Goal: Task Accomplishment & Management: Use online tool/utility

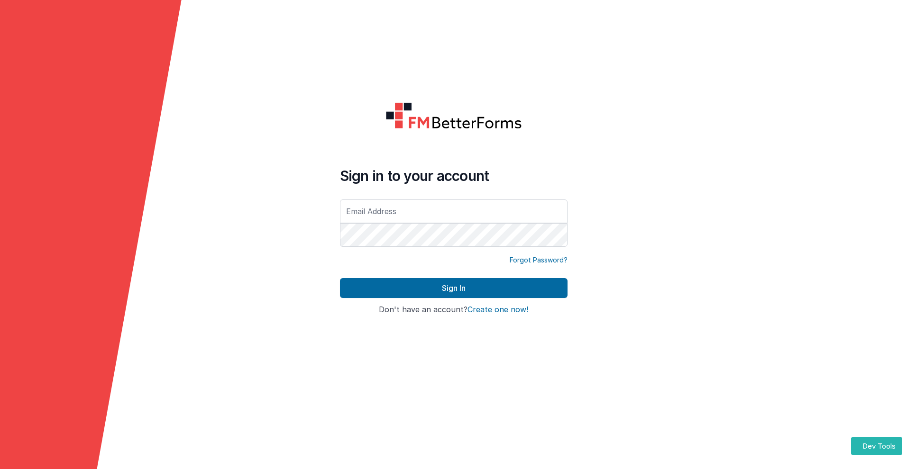
click at [453, 211] on input "text" at bounding box center [454, 212] width 228 height 24
type input "[PERSON_NAME][EMAIL_ADDRESS][DOMAIN_NAME]"
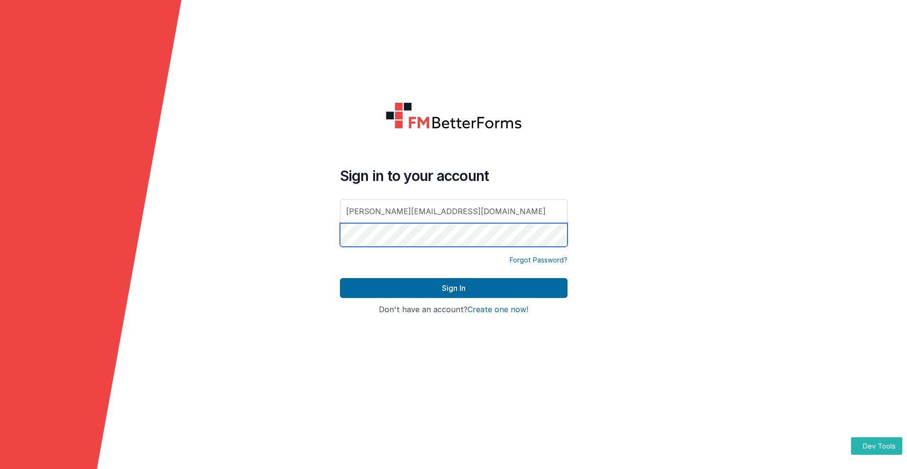
click at [340, 278] on button "Sign In" at bounding box center [454, 288] width 228 height 20
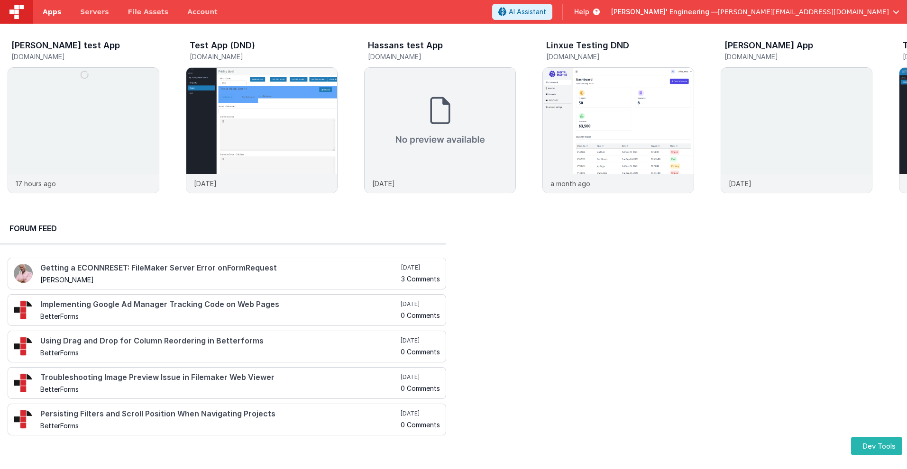
click at [52, 12] on span "Apps" at bounding box center [52, 11] width 18 height 9
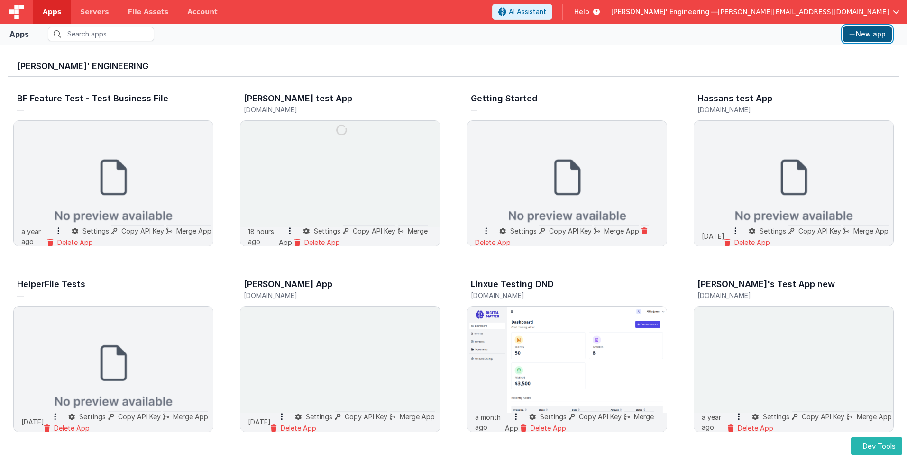
click at [867, 34] on button "New app" at bounding box center [867, 34] width 49 height 16
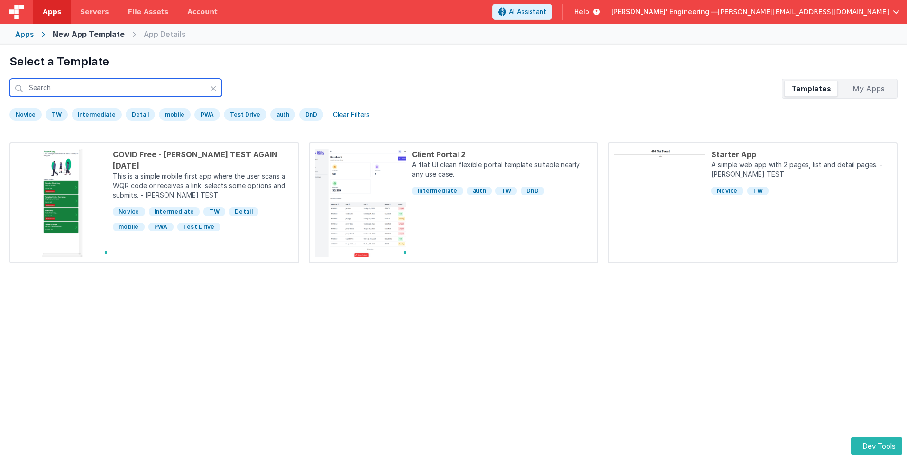
scroll to position [45, 0]
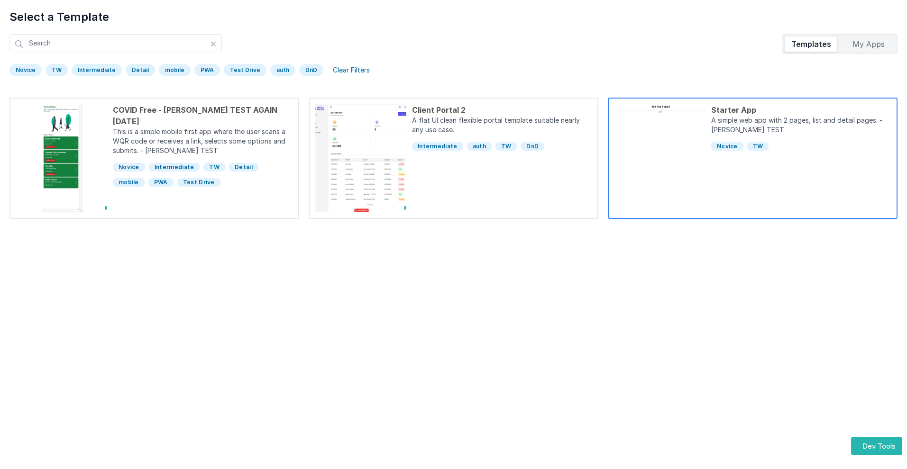
click at [801, 110] on div "Starter App" at bounding box center [801, 109] width 180 height 11
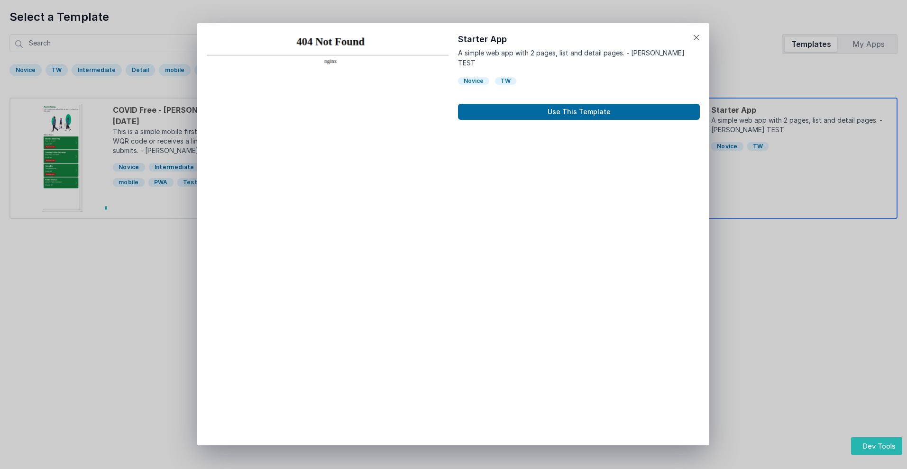
scroll to position [8, 0]
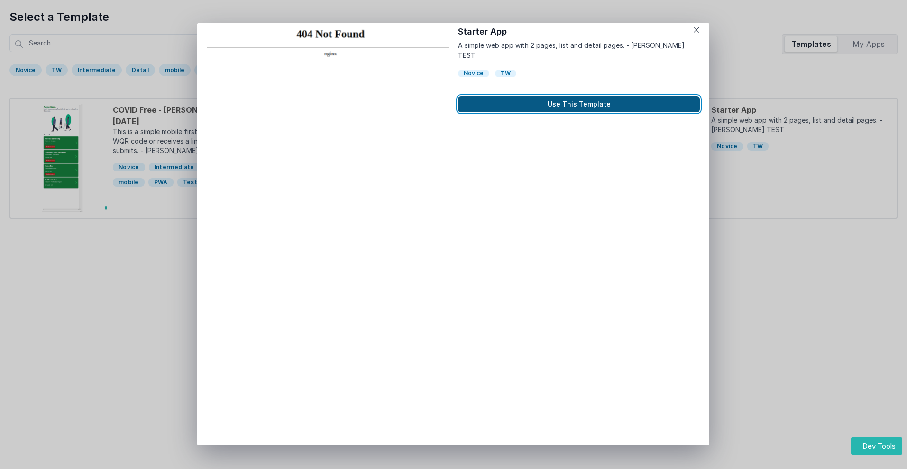
click at [579, 96] on button "Use This Template" at bounding box center [579, 104] width 242 height 16
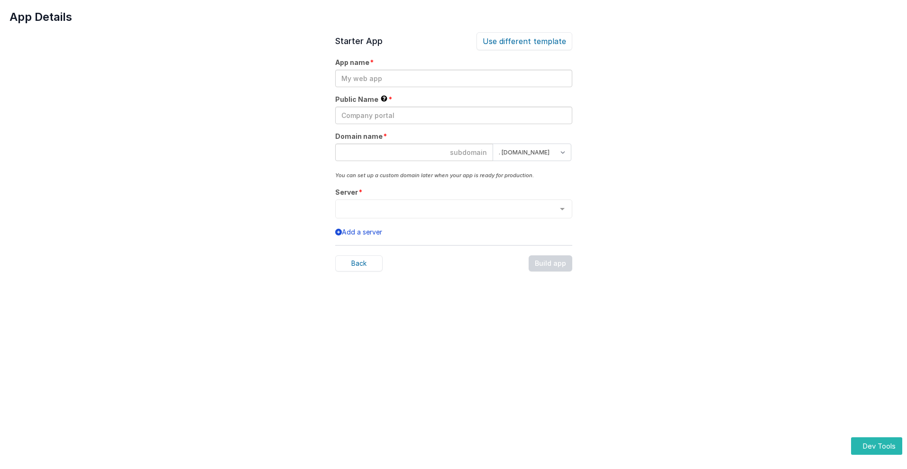
scroll to position [0, 0]
click at [453, 78] on input "text" at bounding box center [453, 79] width 237 height 18
type input "testapp131"
click at [453, 115] on input "text" at bounding box center [453, 116] width 237 height 18
type input "Test"
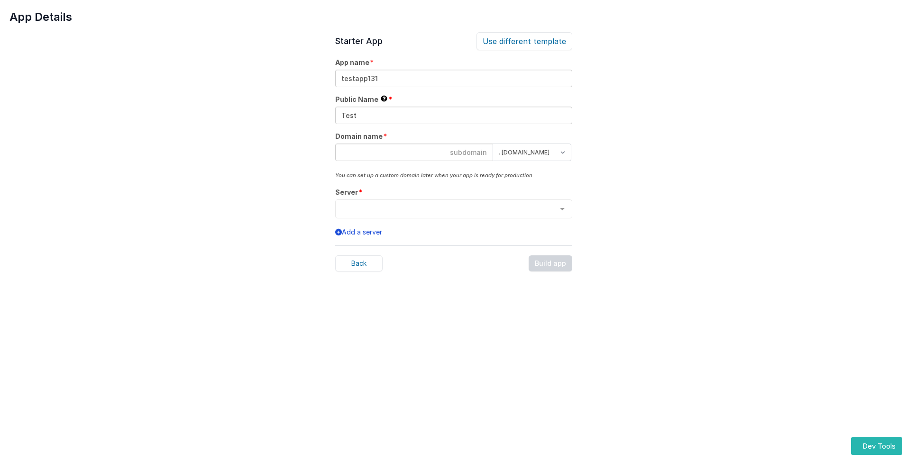
click at [414, 152] on input at bounding box center [414, 153] width 158 height 18
type input "testapp131"
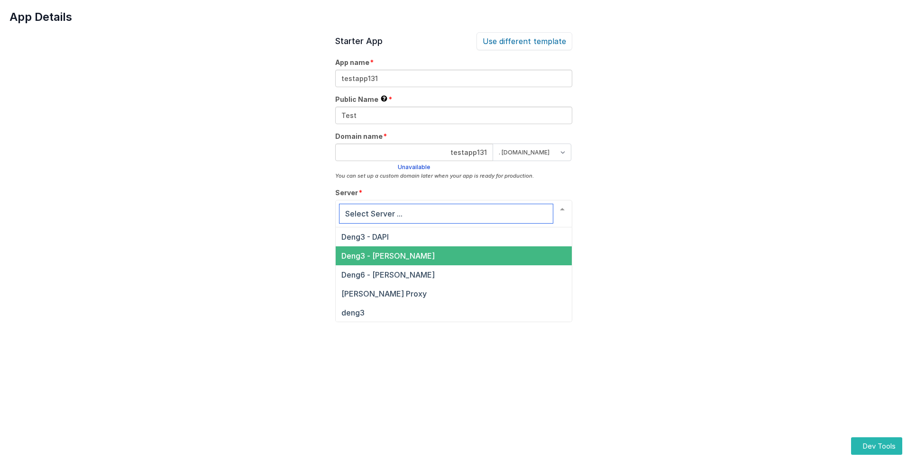
scroll to position [32, 0]
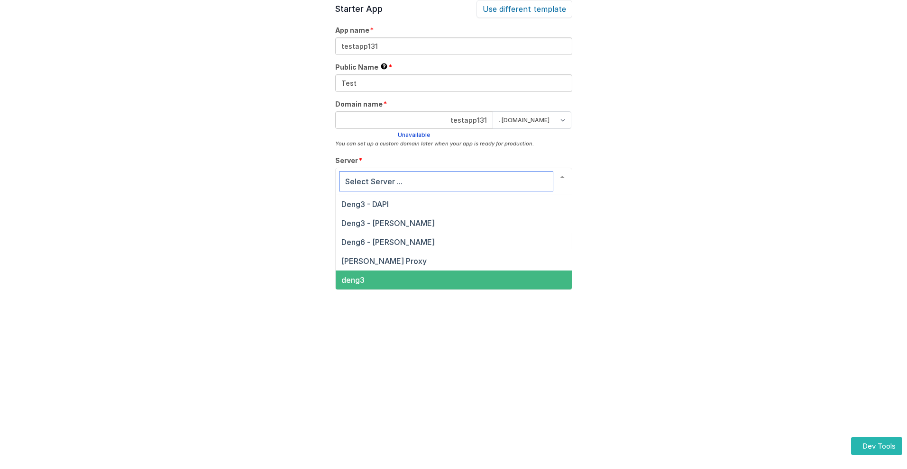
click at [352, 280] on span "deng3" at bounding box center [352, 280] width 23 height 9
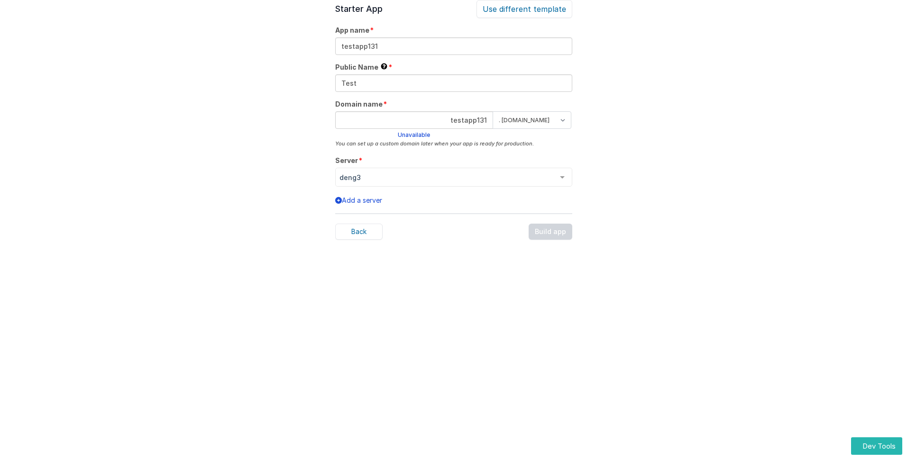
scroll to position [29, 0]
click at [551, 235] on div "Back Build app" at bounding box center [453, 235] width 237 height 16
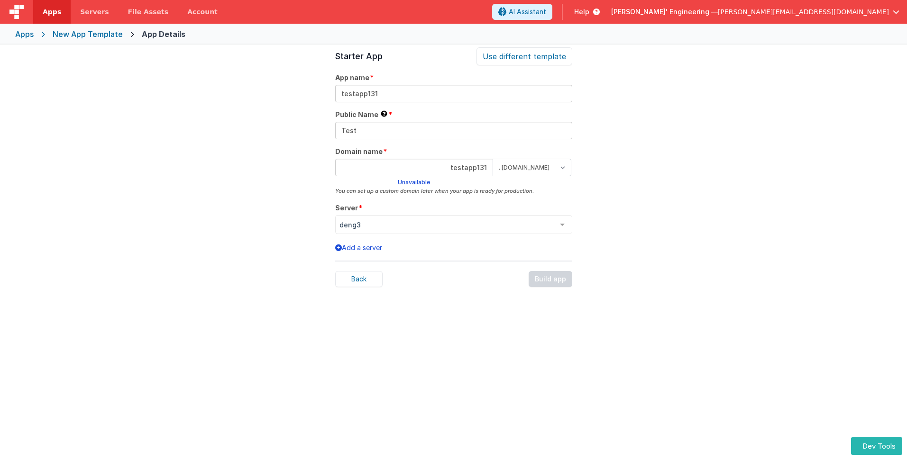
click at [52, 12] on span "Apps" at bounding box center [52, 11] width 18 height 9
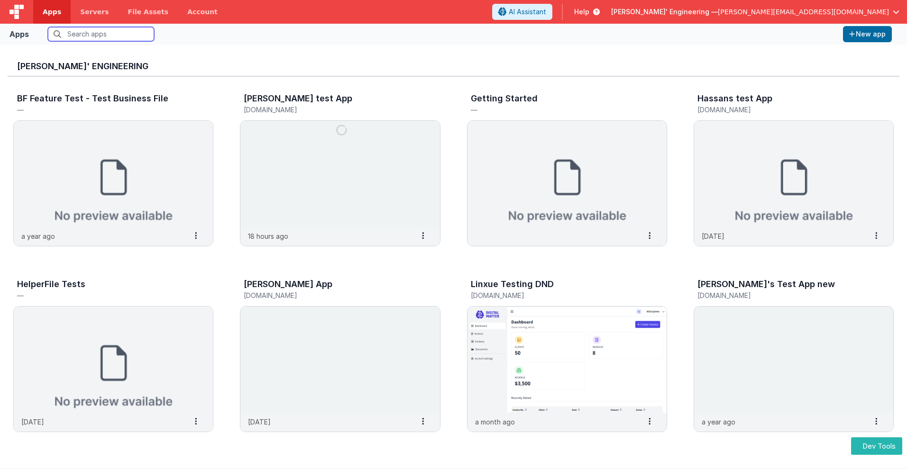
click at [101, 34] on input "text" at bounding box center [101, 34] width 106 height 14
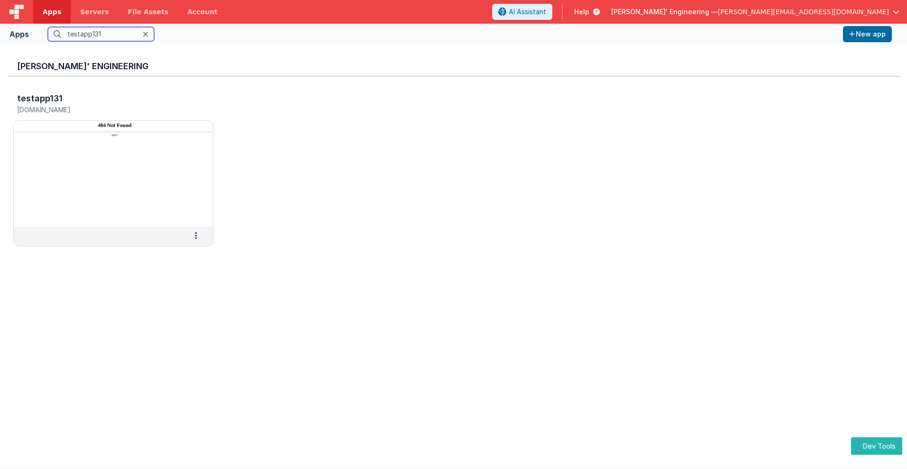
scroll to position [8, 0]
type input "testapp131"
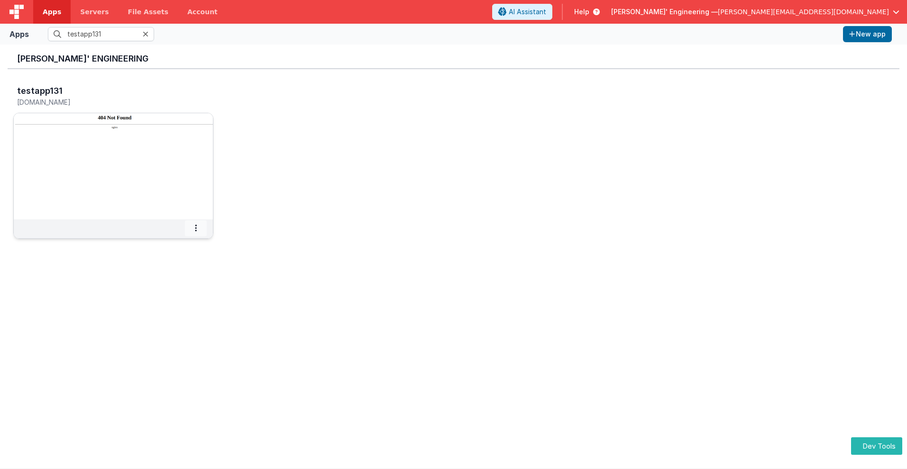
click at [196, 228] on icon at bounding box center [196, 228] width 2 height 0
click at [171, 245] on span "Settings" at bounding box center [171, 245] width 27 height 8
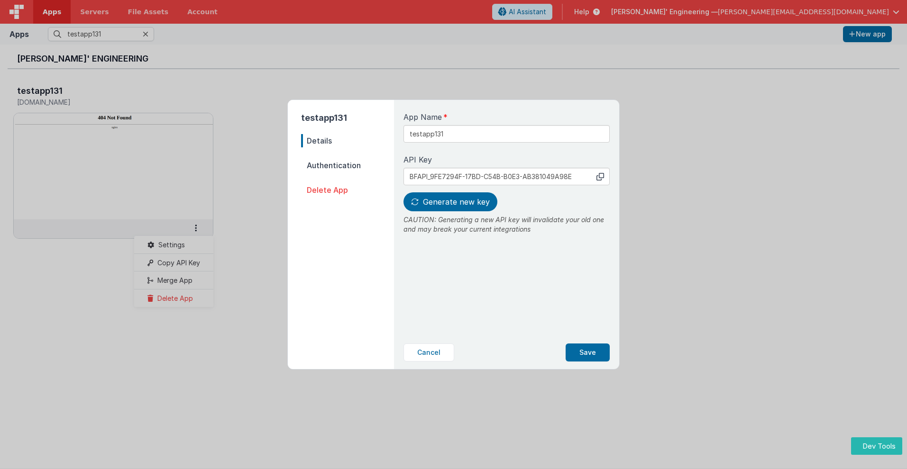
click at [348, 141] on span "Details" at bounding box center [347, 140] width 93 height 13
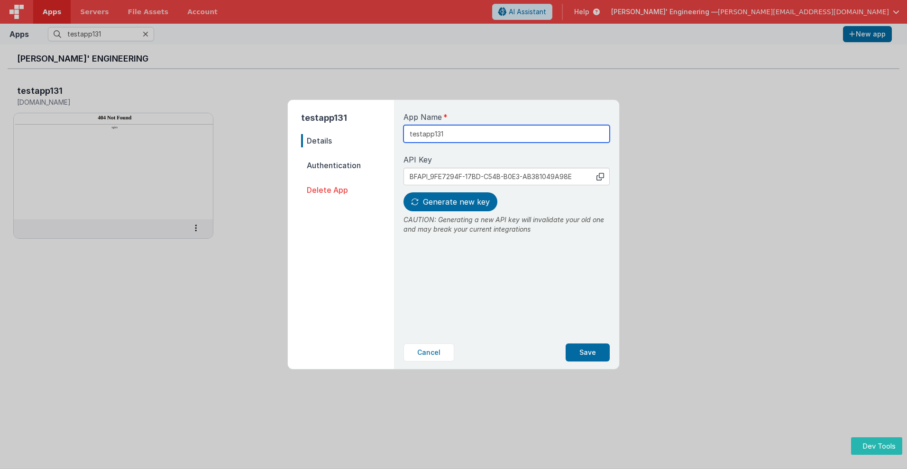
click at [475, 130] on input "testapp131" at bounding box center [507, 134] width 206 height 18
click at [600, 176] on icon at bounding box center [601, 177] width 8 height 8
click at [449, 202] on span "Generate new key" at bounding box center [456, 201] width 67 height 9
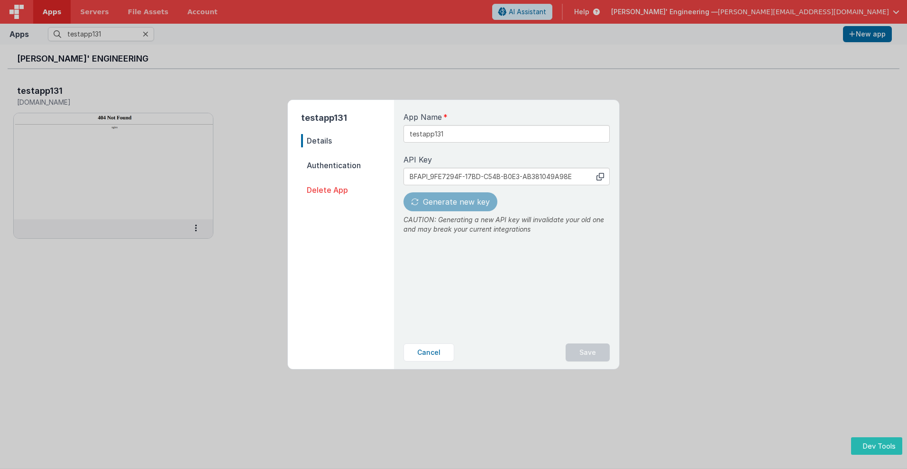
type input "BFAPI_05B4ED0D-0672-FD4A-9A73-E402304E3EC4"
click at [588, 353] on button "Save" at bounding box center [588, 353] width 44 height 18
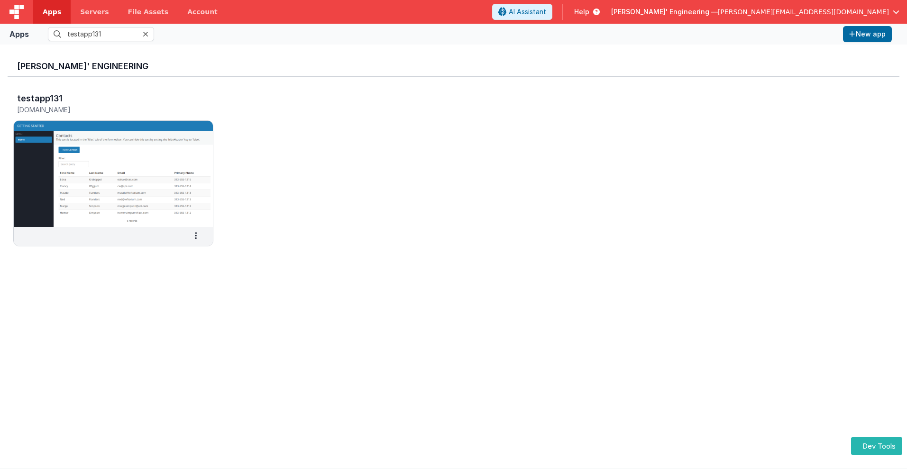
scroll to position [0, 0]
click at [39, 98] on h3 "testapp131" at bounding box center [40, 98] width 46 height 9
click at [52, 12] on span "Apps" at bounding box center [52, 11] width 18 height 9
click at [101, 34] on input "text" at bounding box center [101, 34] width 106 height 14
type input "testapp131"
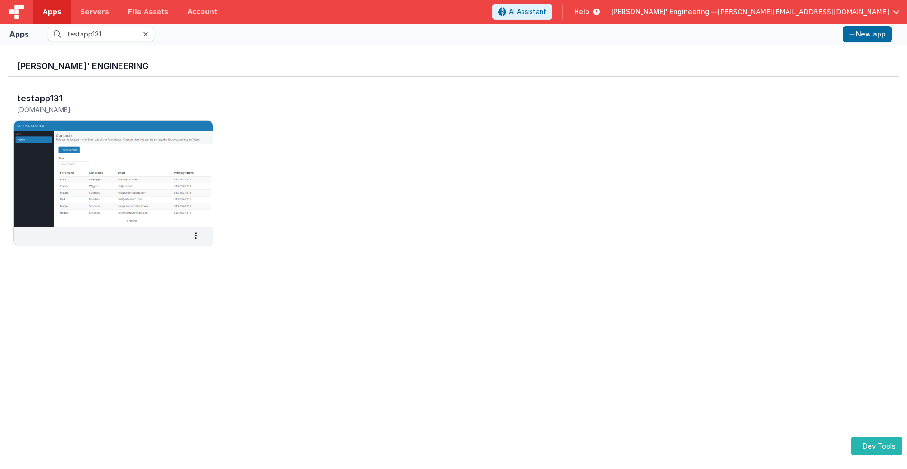
click at [41, 82] on div "testapp131 [DOMAIN_NAME] Settings Copy API Key Merge App Delete App" at bounding box center [454, 173] width 892 height 192
